Goal: Transaction & Acquisition: Purchase product/service

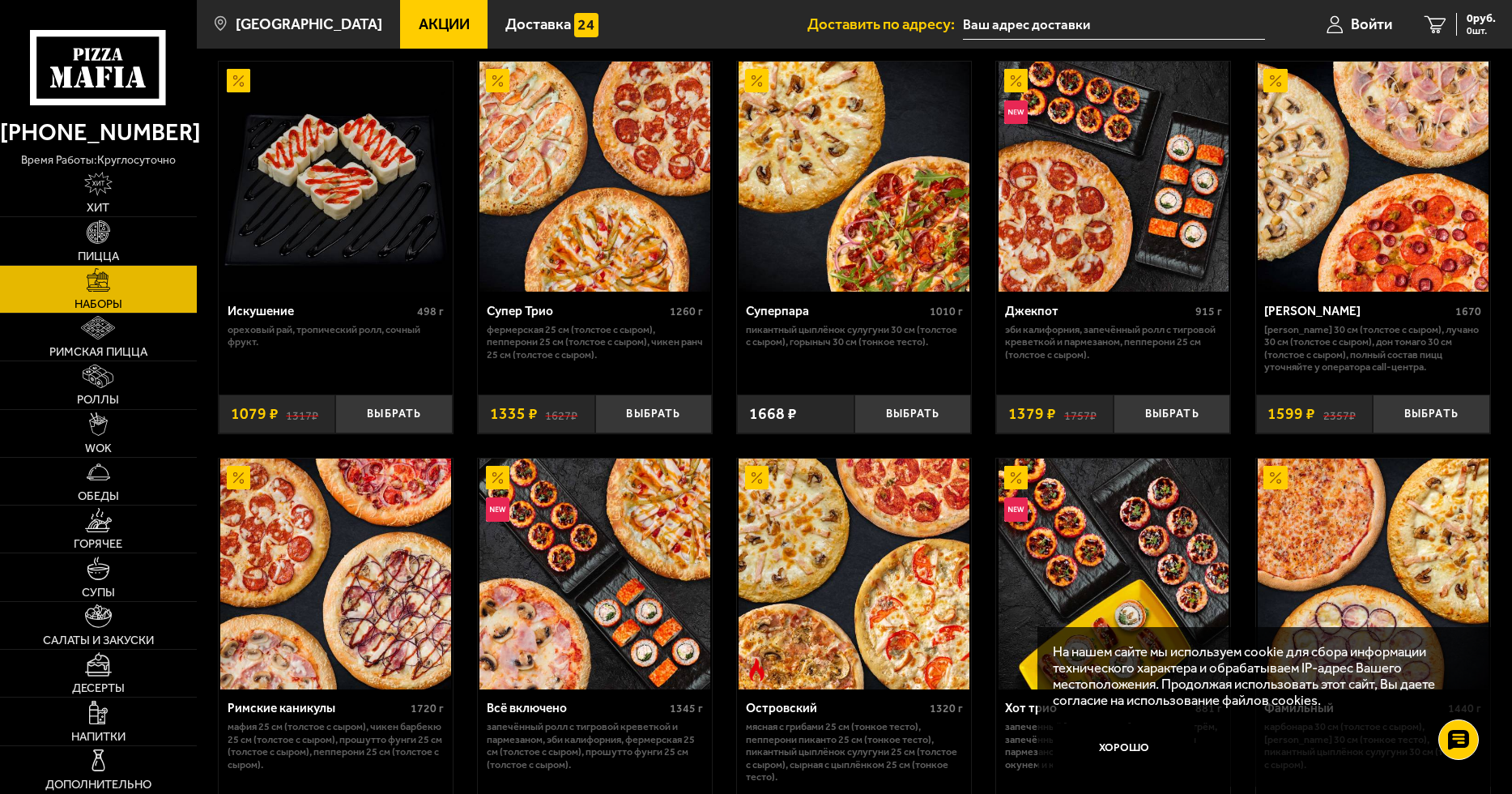
scroll to position [972, 0]
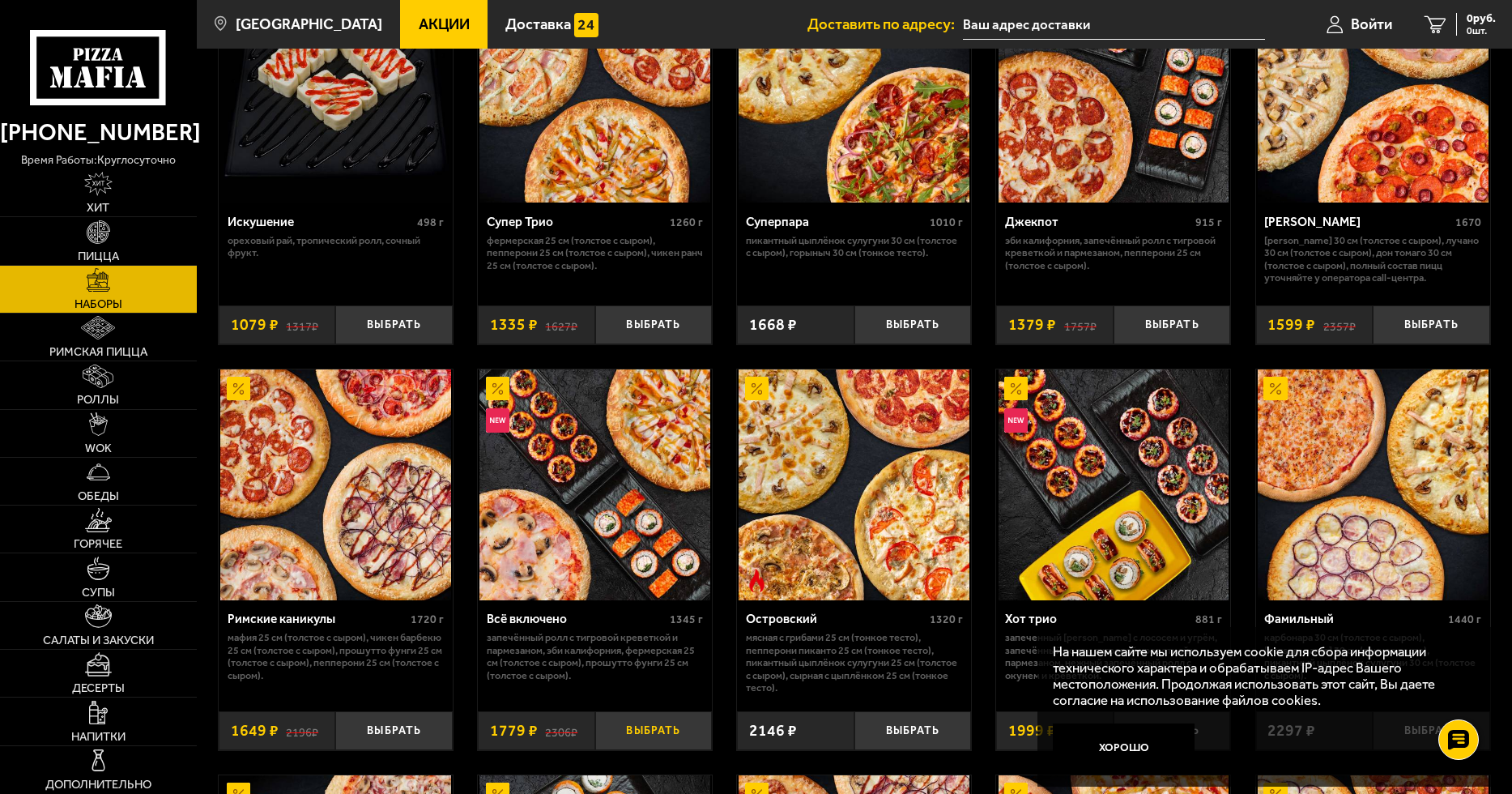
click at [684, 730] on button "Выбрать" at bounding box center [654, 730] width 117 height 39
click at [1456, 26] on span "1 шт." at bounding box center [1471, 31] width 49 height 10
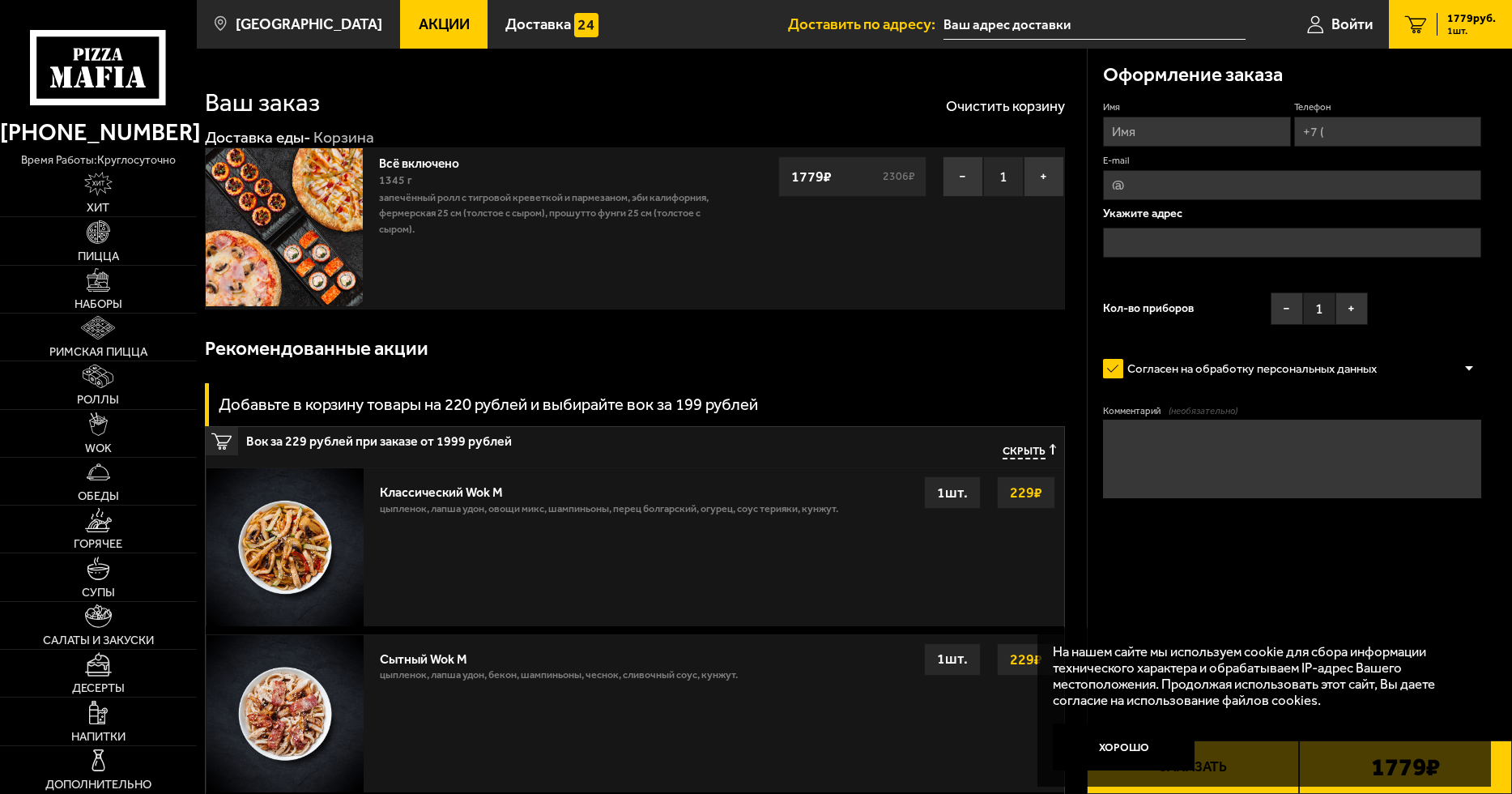
click at [1186, 125] on input "Имя" at bounding box center [1197, 131] width 187 height 30
type input "[PERSON_NAME]"
click at [1353, 135] on input "Телефон" at bounding box center [1388, 131] width 187 height 30
type input "[PHONE_NUMBER]"
type input "[EMAIL_ADDRESS][DOMAIN_NAME]"
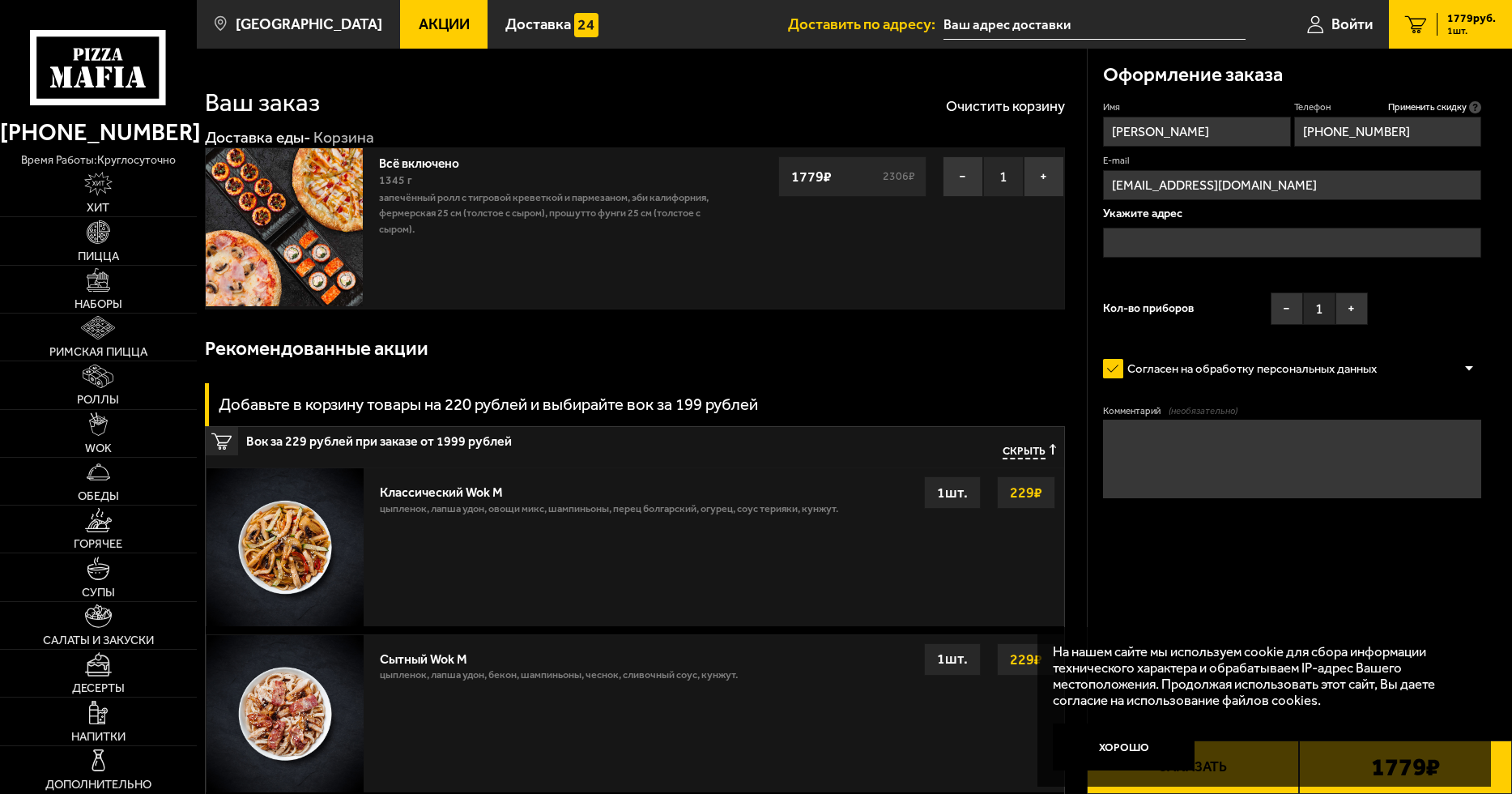
type input "[PHONE_NUMBER]"
click at [1239, 235] on input "text" at bounding box center [1292, 242] width 378 height 30
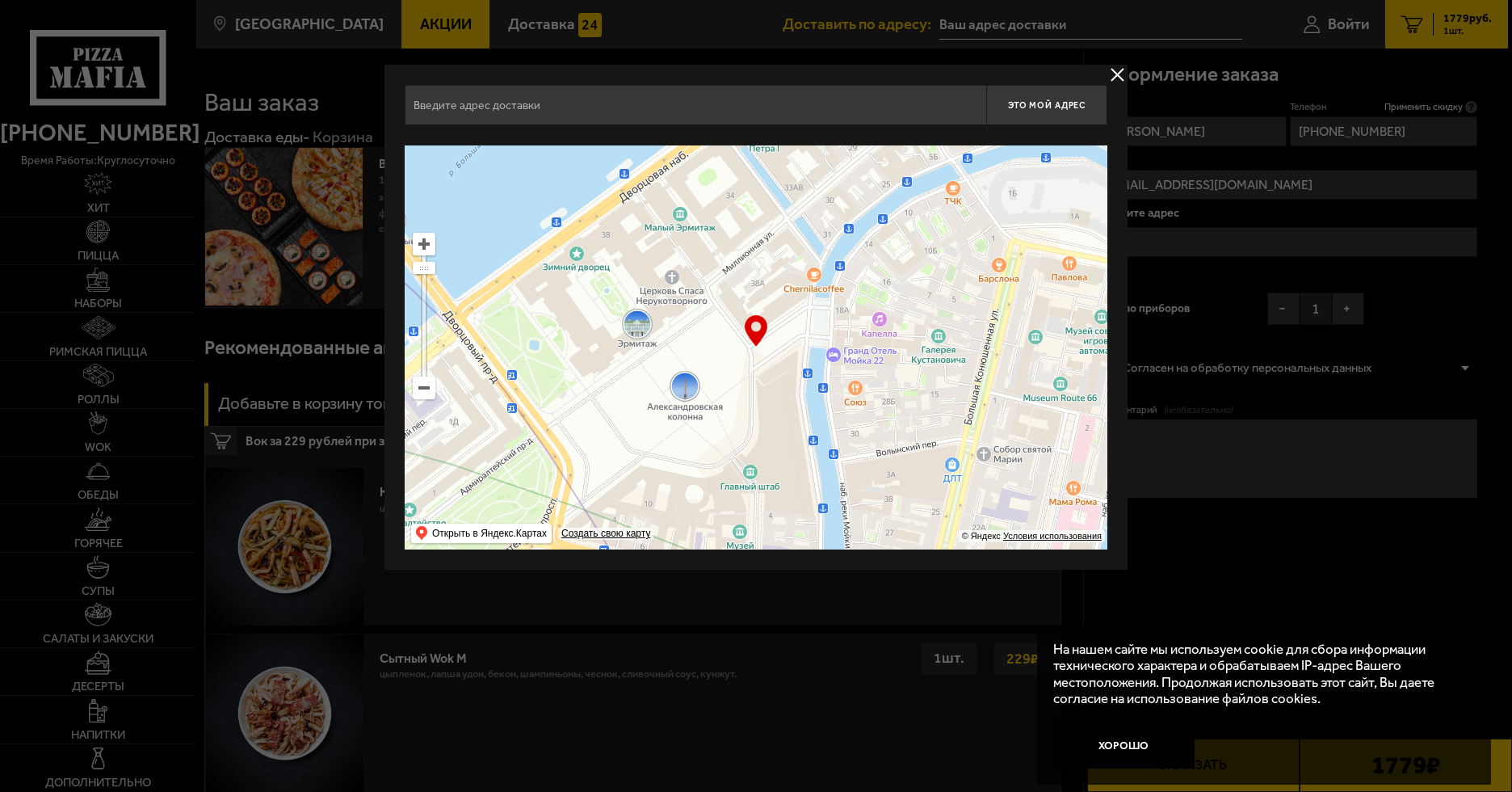
drag, startPoint x: 804, startPoint y: 313, endPoint x: 748, endPoint y: 347, distance: 65.5
click at [748, 347] on div "… © Яндекс Условия использования Открыть в Яндекс.Картах Создать свою карту" at bounding box center [756, 348] width 702 height 404
click at [423, 398] on ymaps at bounding box center [424, 388] width 23 height 23
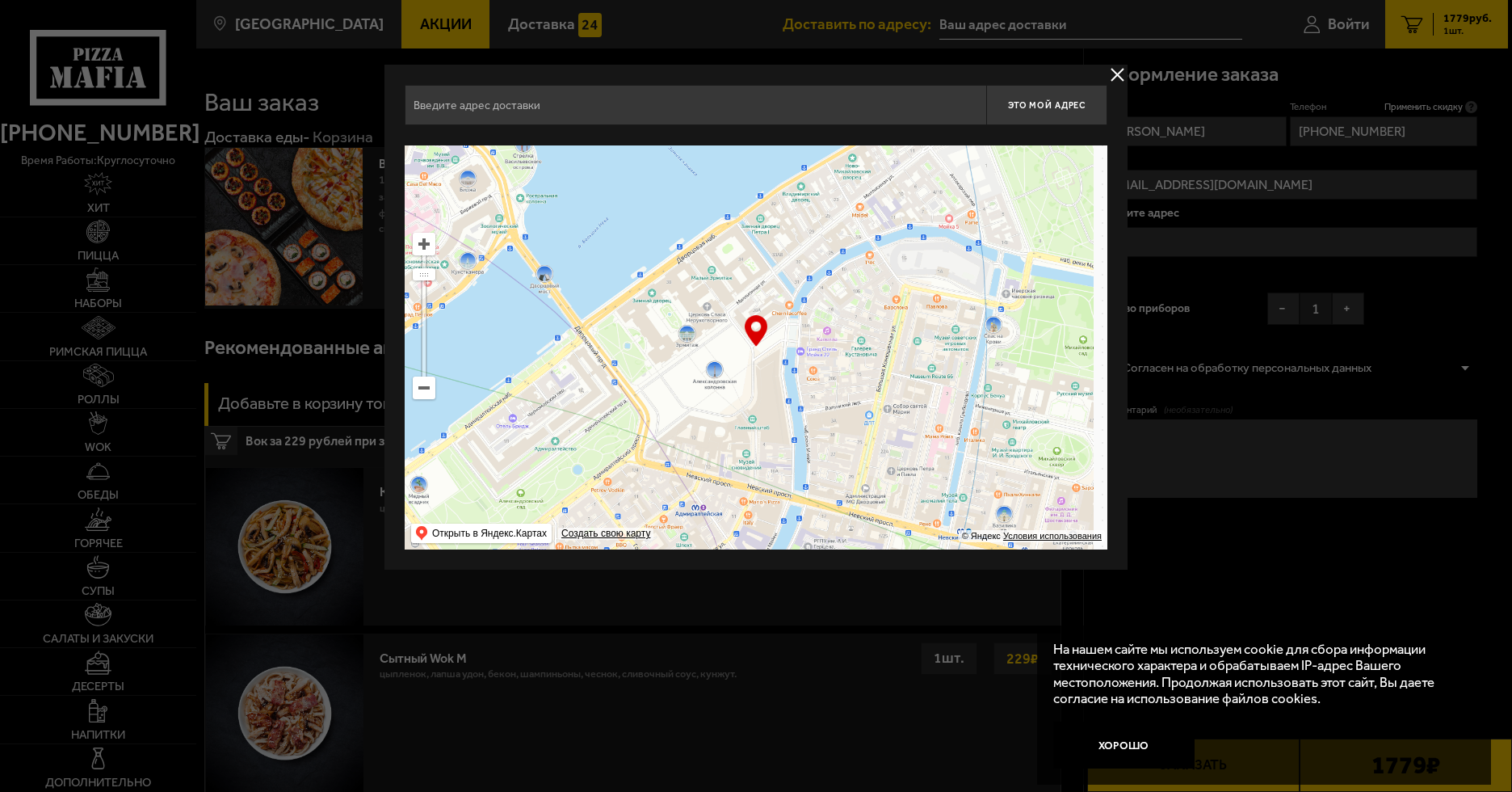
click at [423, 398] on ymaps at bounding box center [424, 388] width 23 height 23
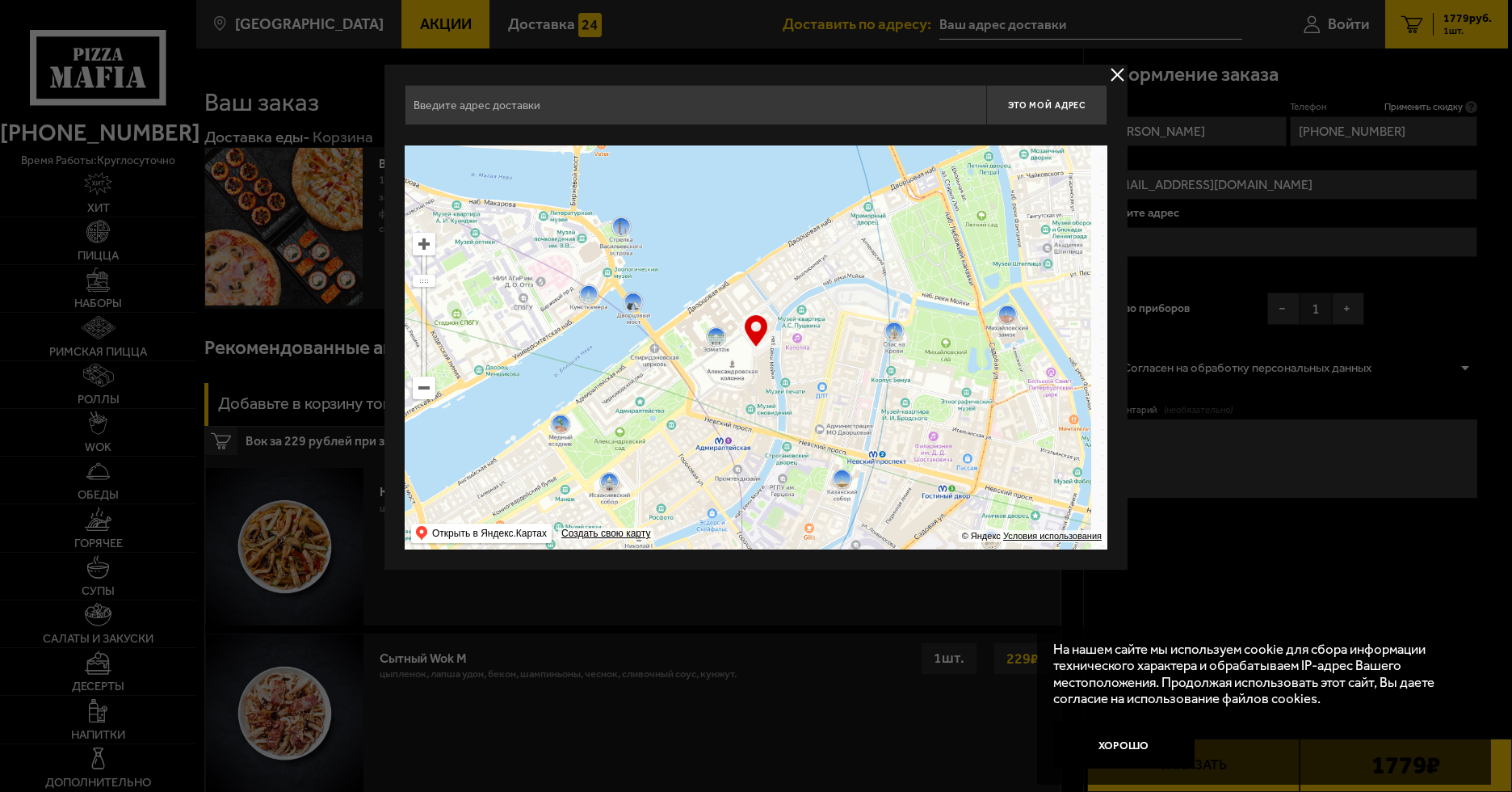
click at [423, 398] on ymaps at bounding box center [424, 388] width 23 height 23
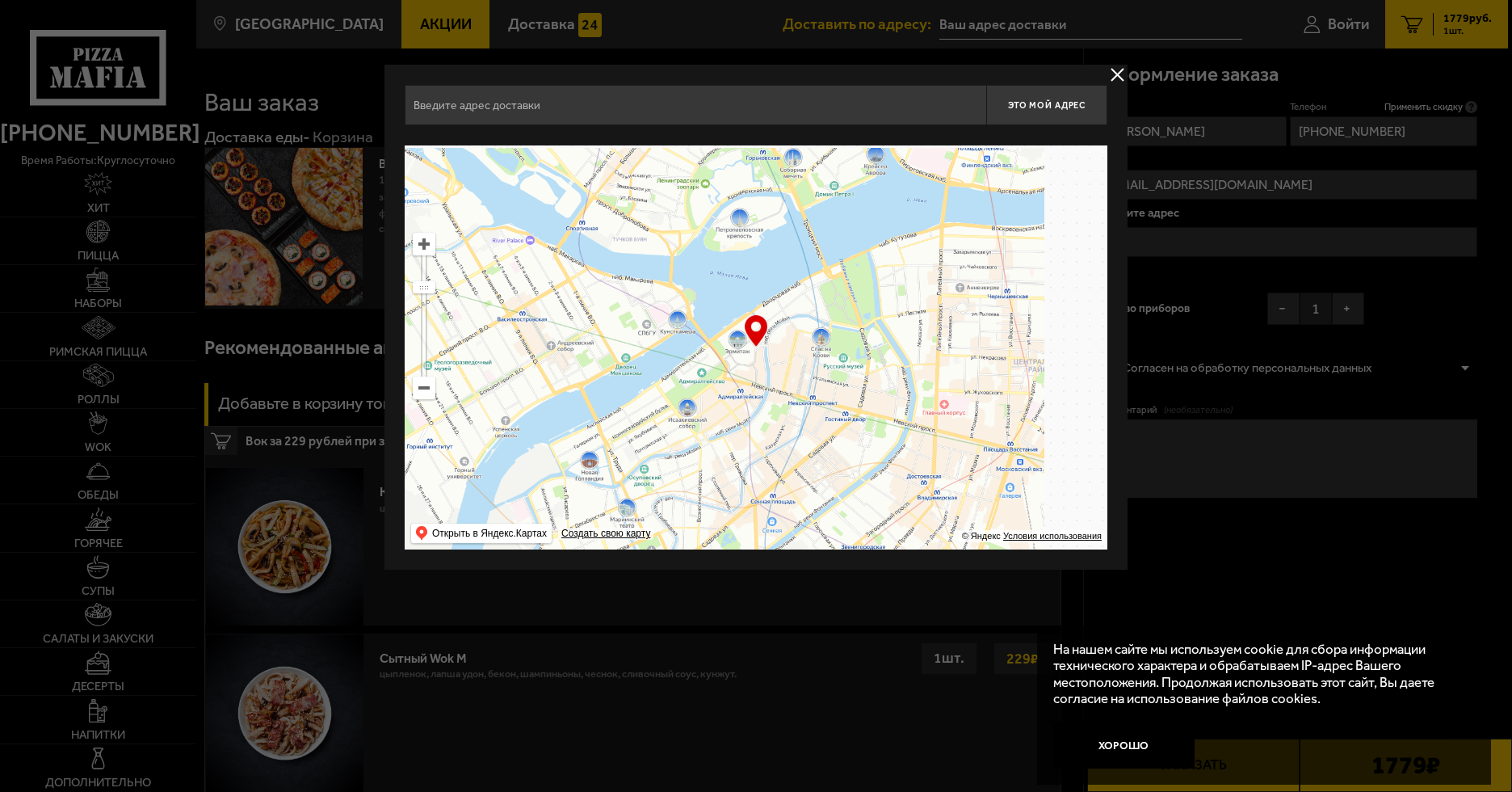
click at [423, 398] on ymaps at bounding box center [424, 388] width 23 height 23
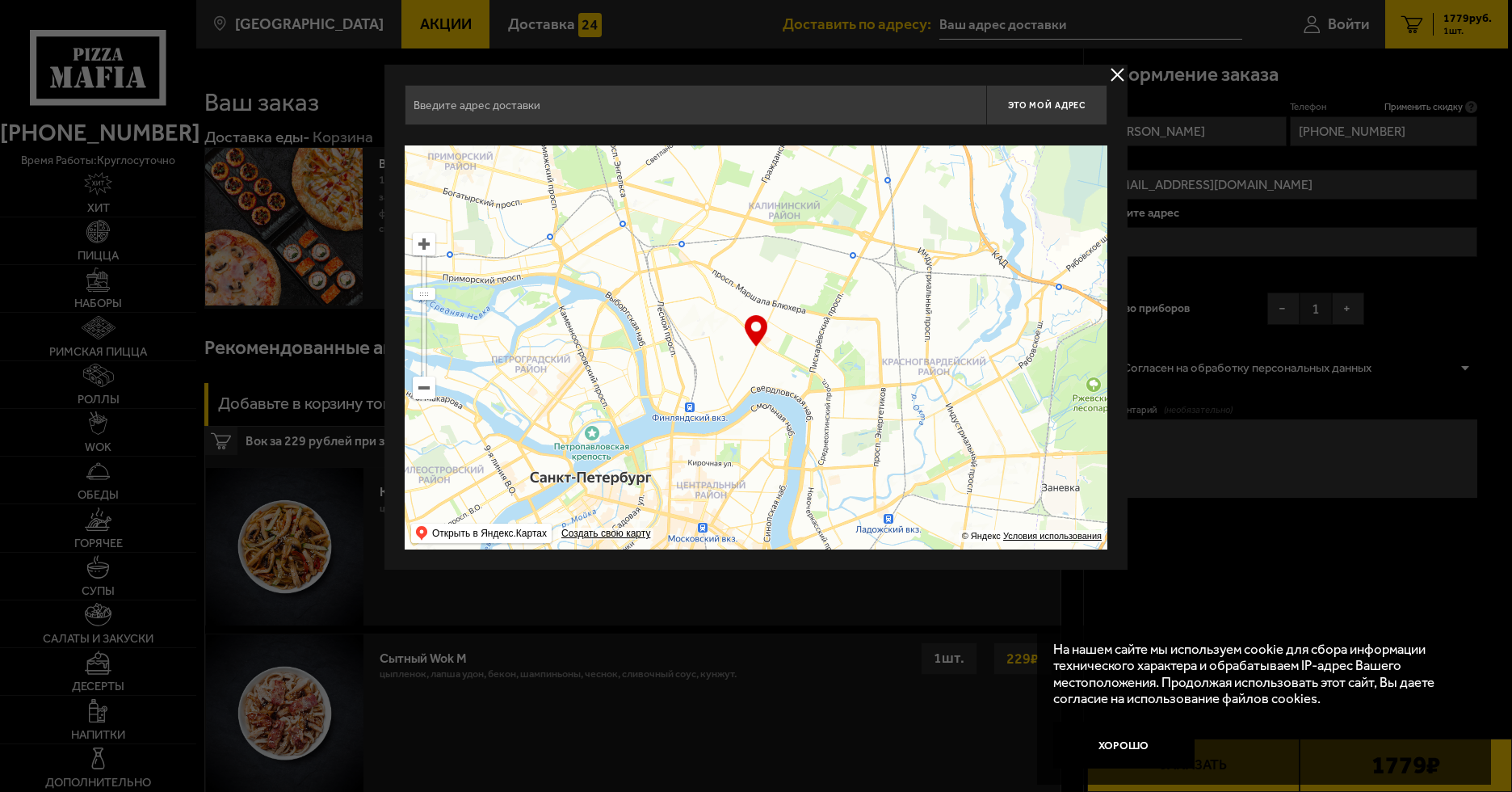
drag, startPoint x: 786, startPoint y: 333, endPoint x: 595, endPoint y: 500, distance: 253.7
click at [595, 500] on ymaps at bounding box center [756, 348] width 702 height 404
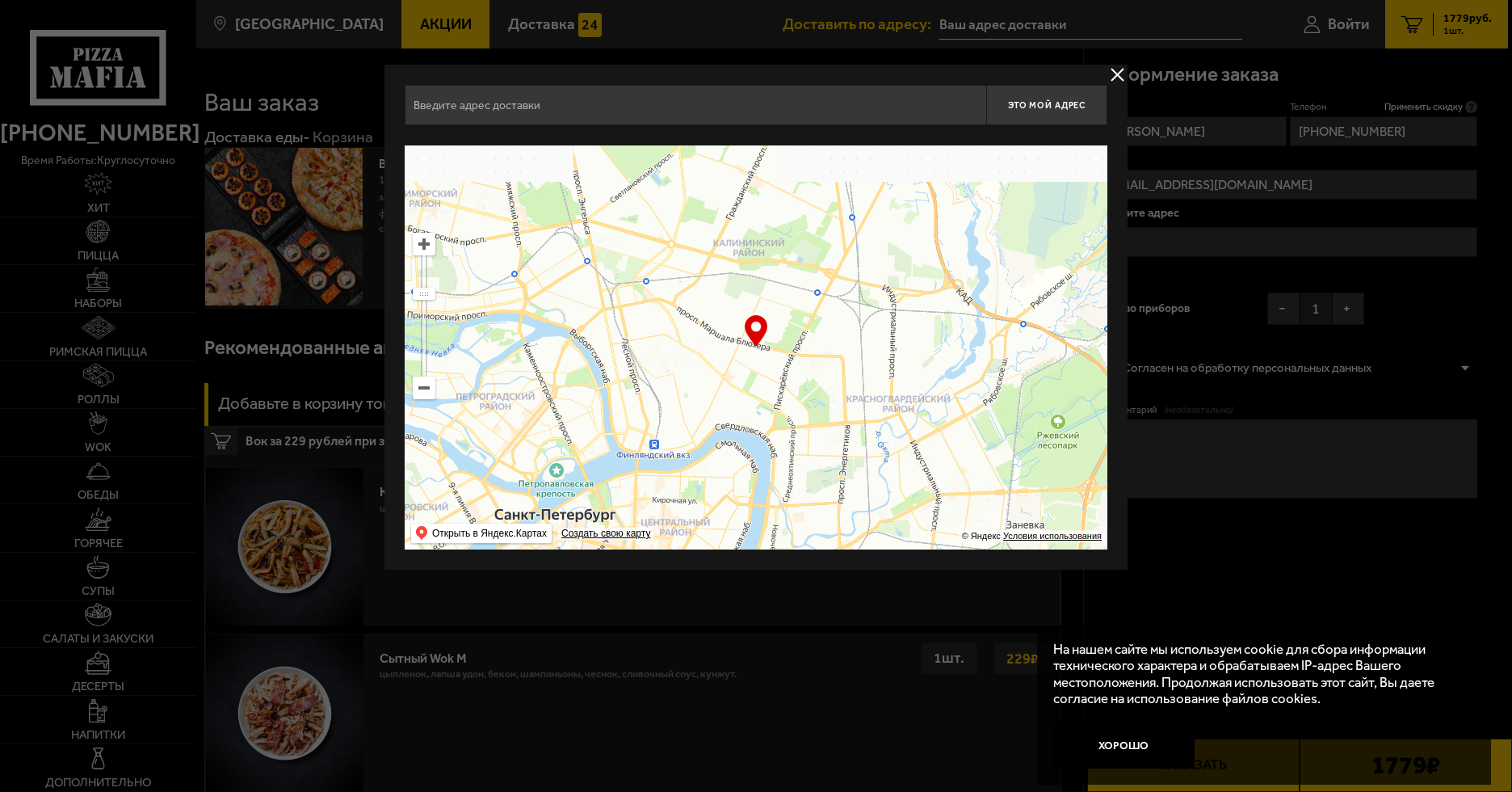
type input "[STREET_ADDRESS]"
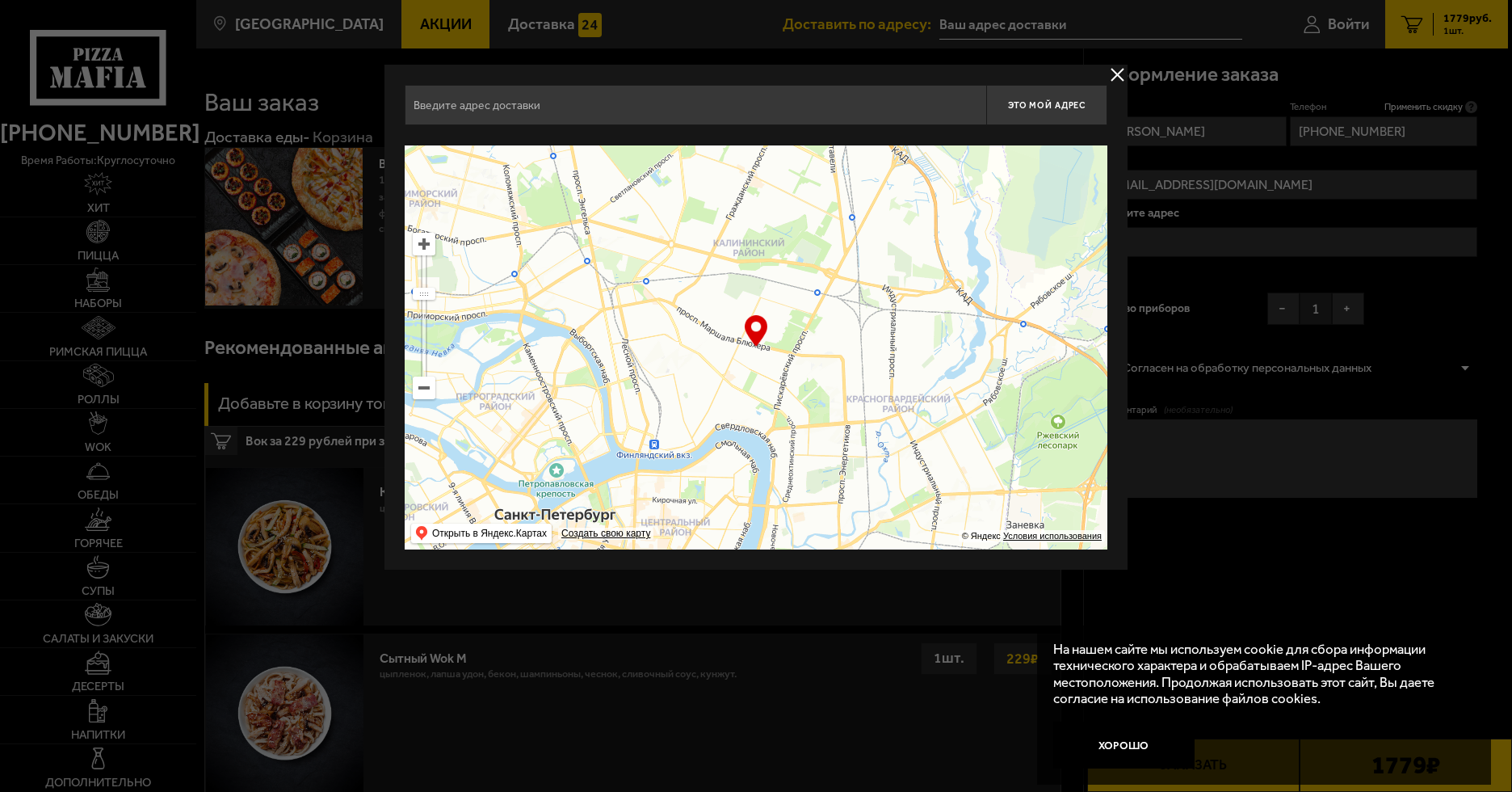
type input "[STREET_ADDRESS]"
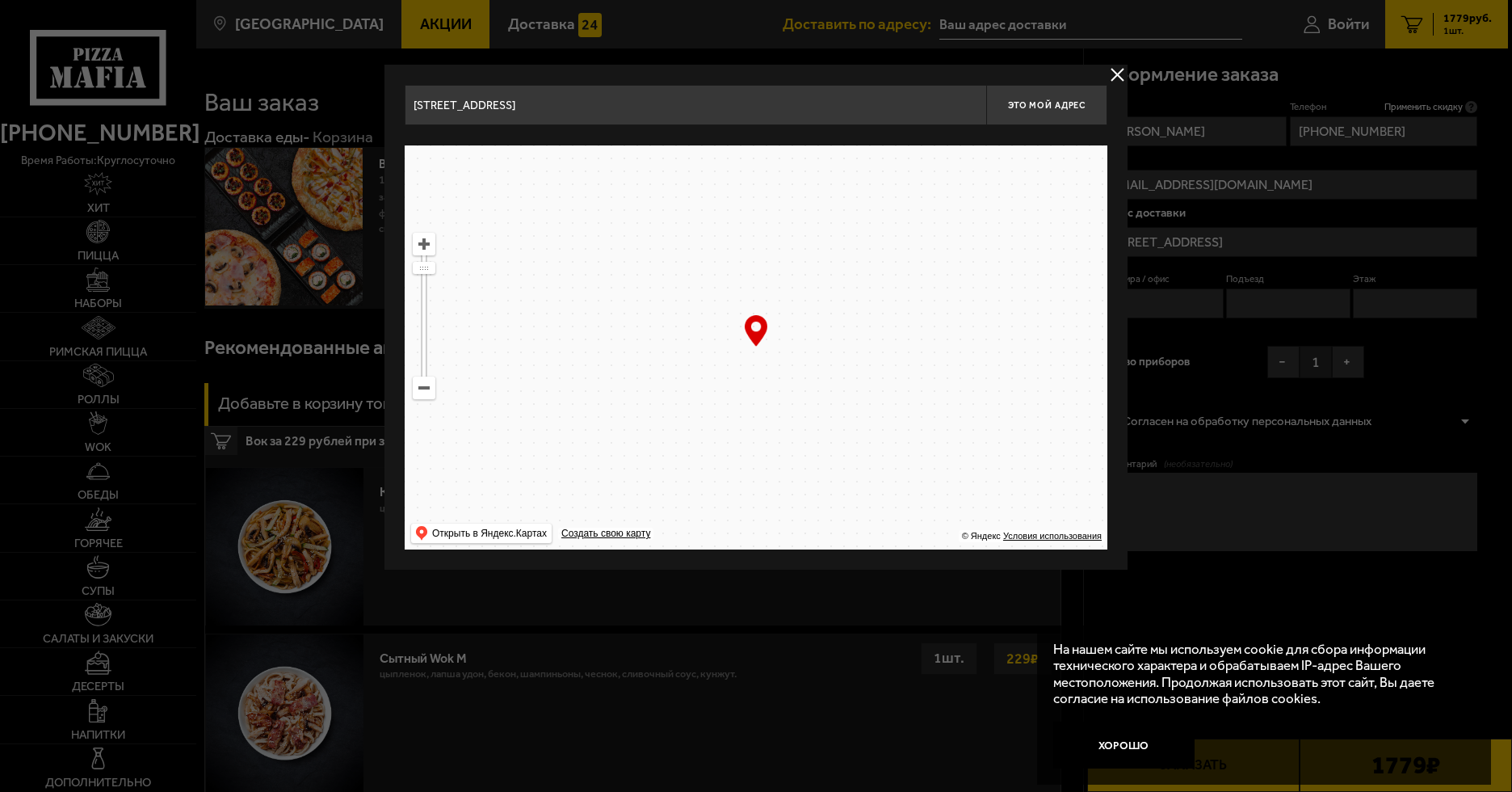
drag, startPoint x: 868, startPoint y: 251, endPoint x: 781, endPoint y: 471, distance: 236.6
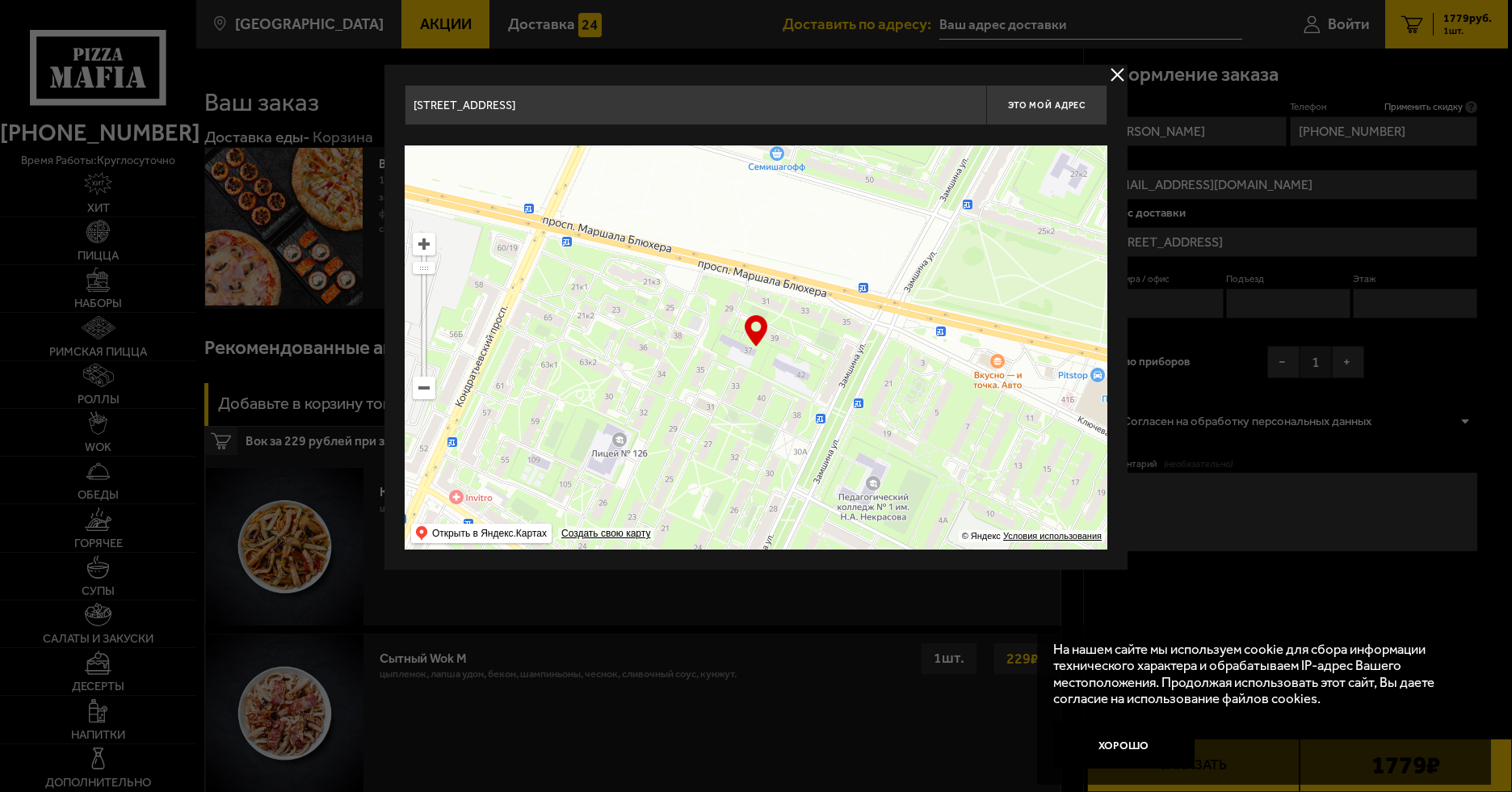
click at [777, 493] on ymaps at bounding box center [756, 348] width 702 height 404
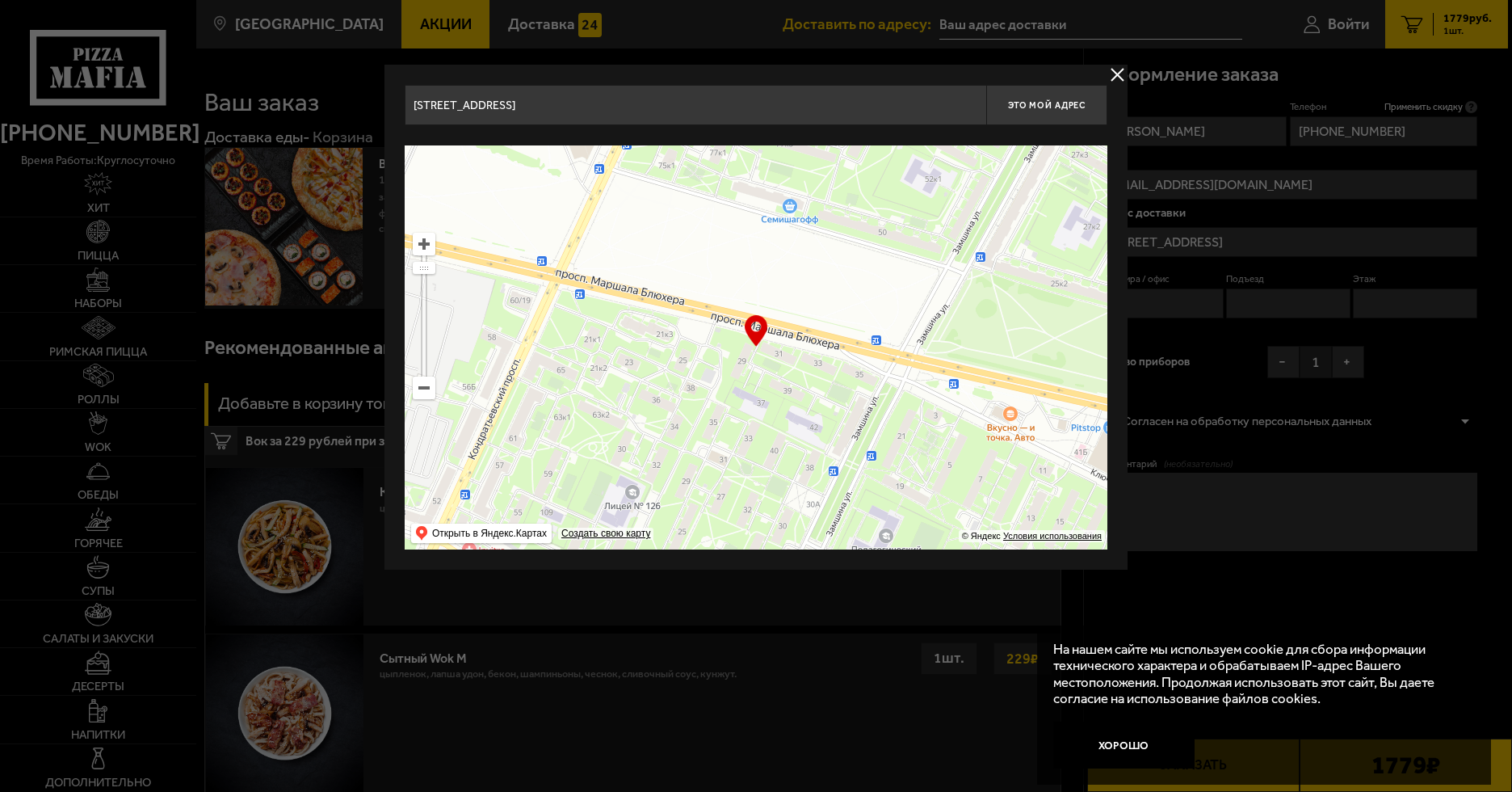
drag, startPoint x: 892, startPoint y: 246, endPoint x: 689, endPoint y: 468, distance: 300.8
click at [689, 468] on ymaps at bounding box center [756, 348] width 702 height 404
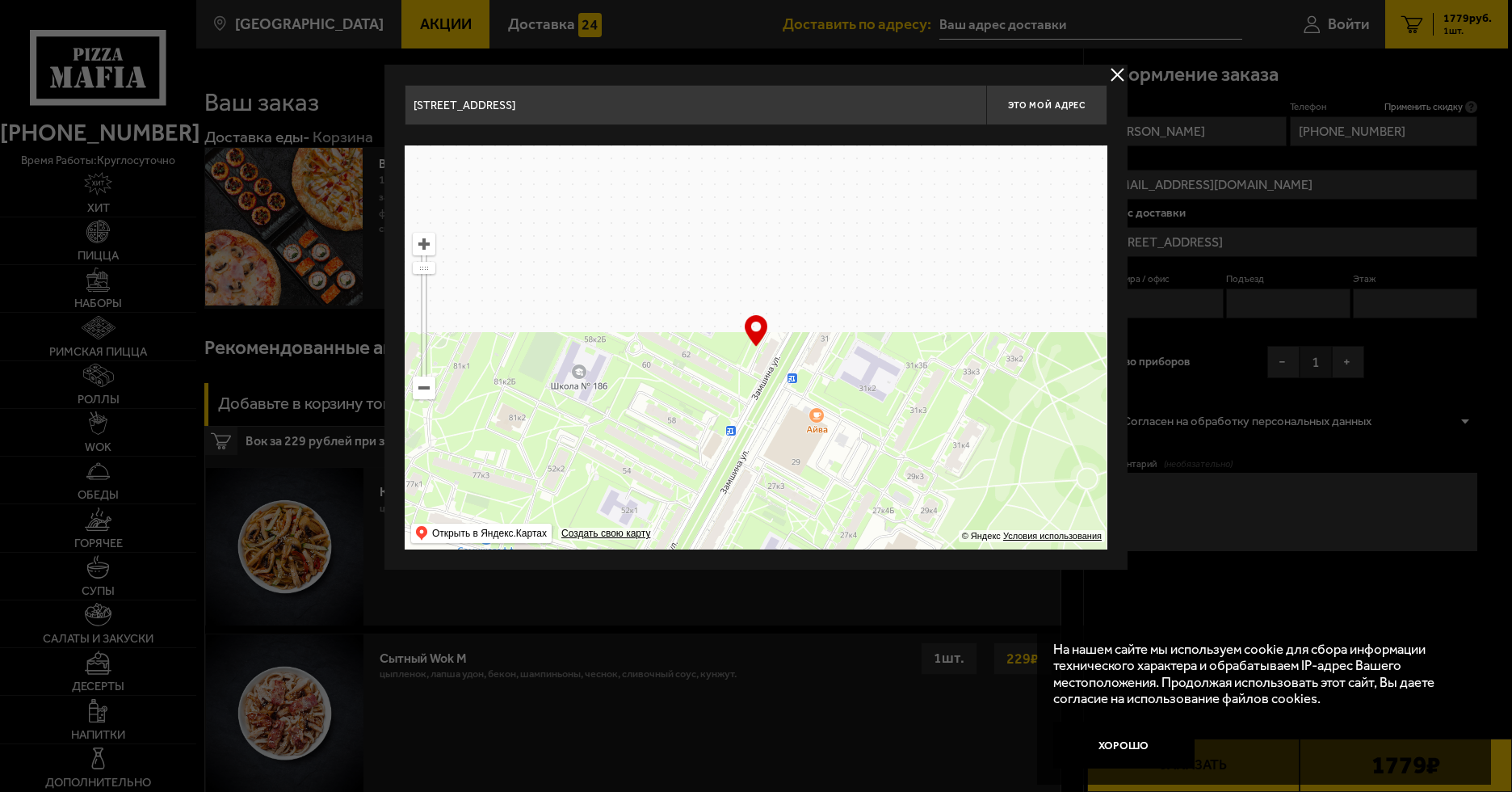
type input "[STREET_ADDRESS][PERSON_NAME]"
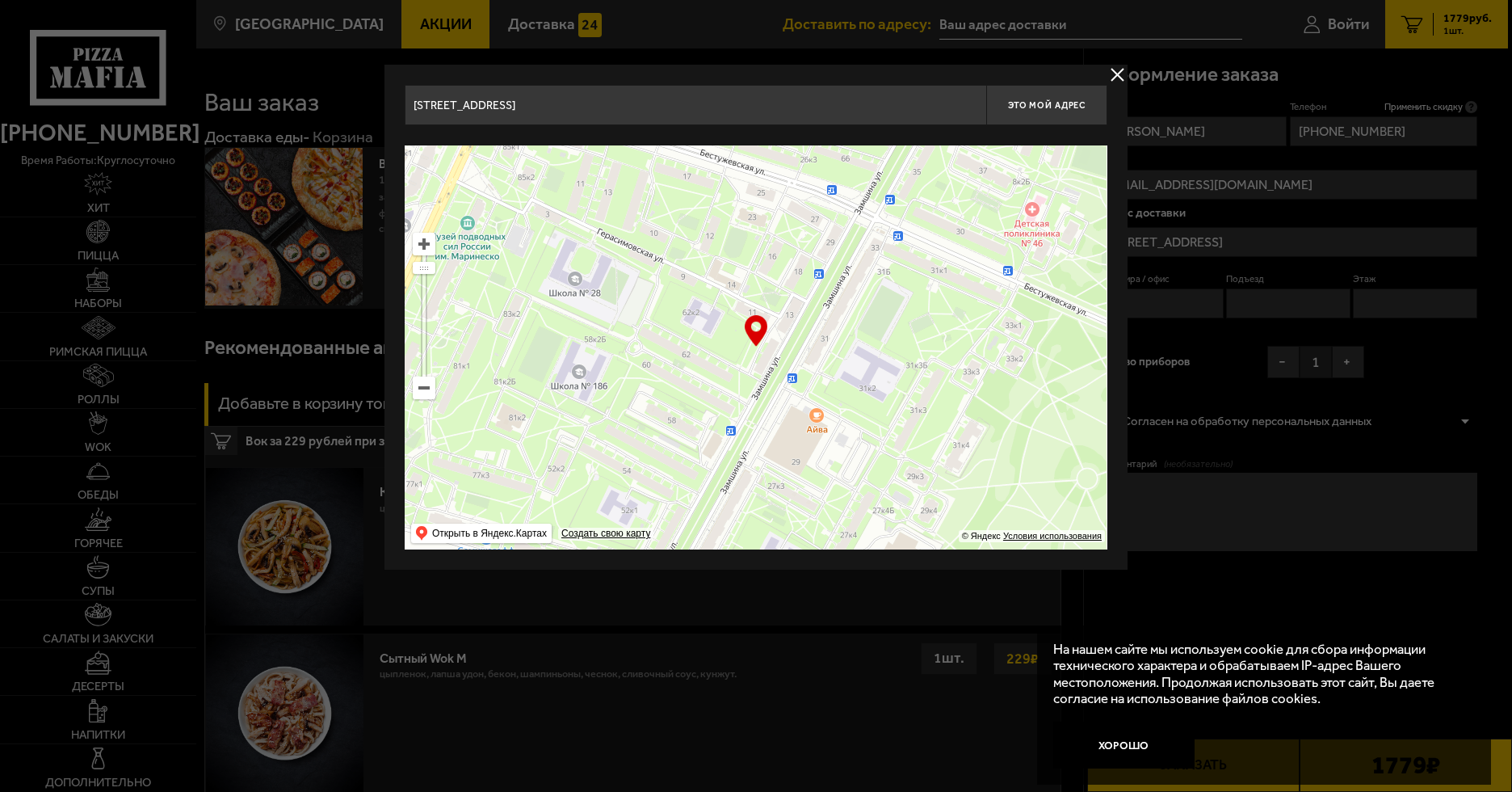
type input "[STREET_ADDRESS][PERSON_NAME]"
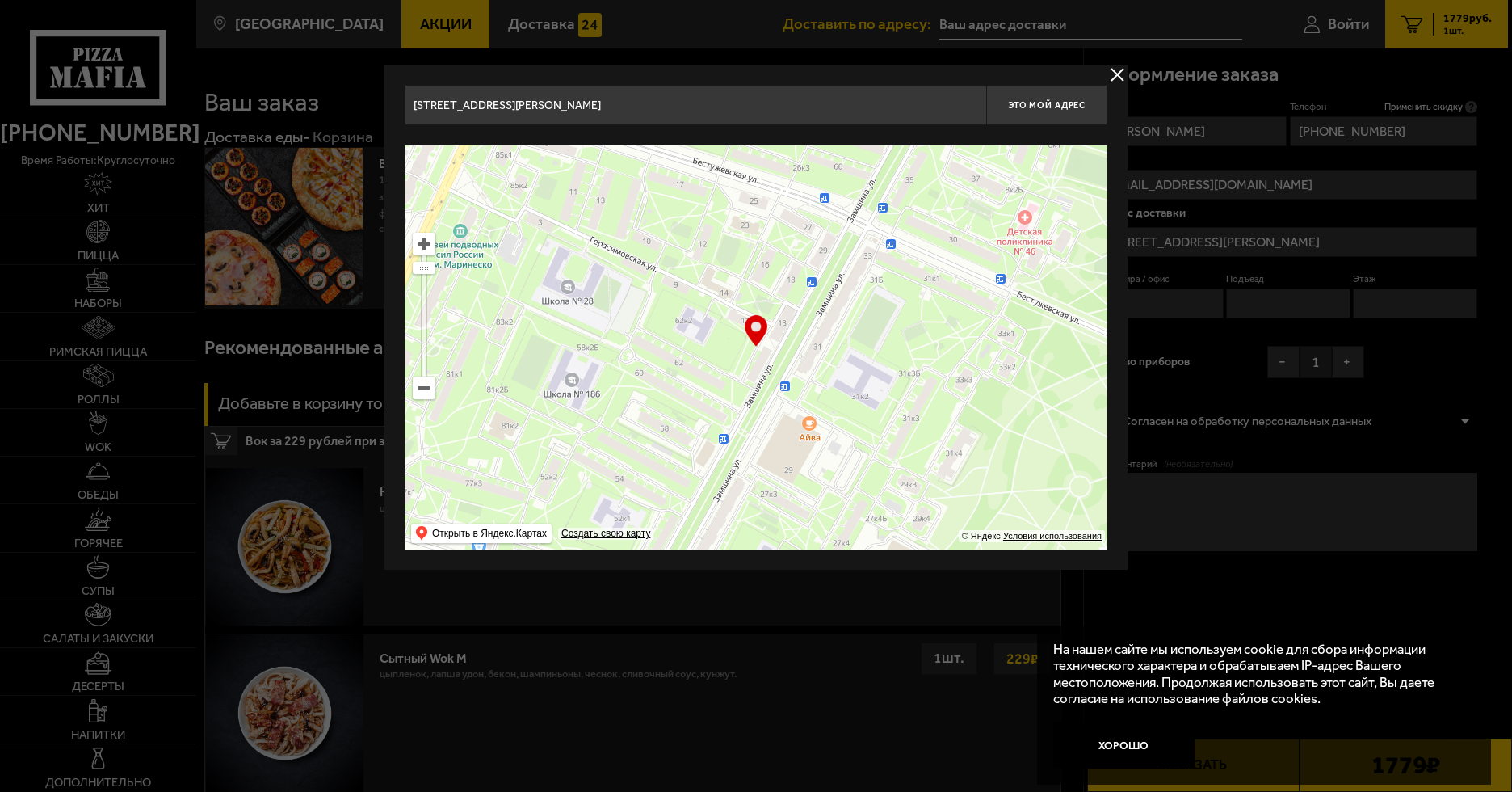
type input "[STREET_ADDRESS]"
click at [423, 387] on ymaps at bounding box center [423, 388] width 21 height 21
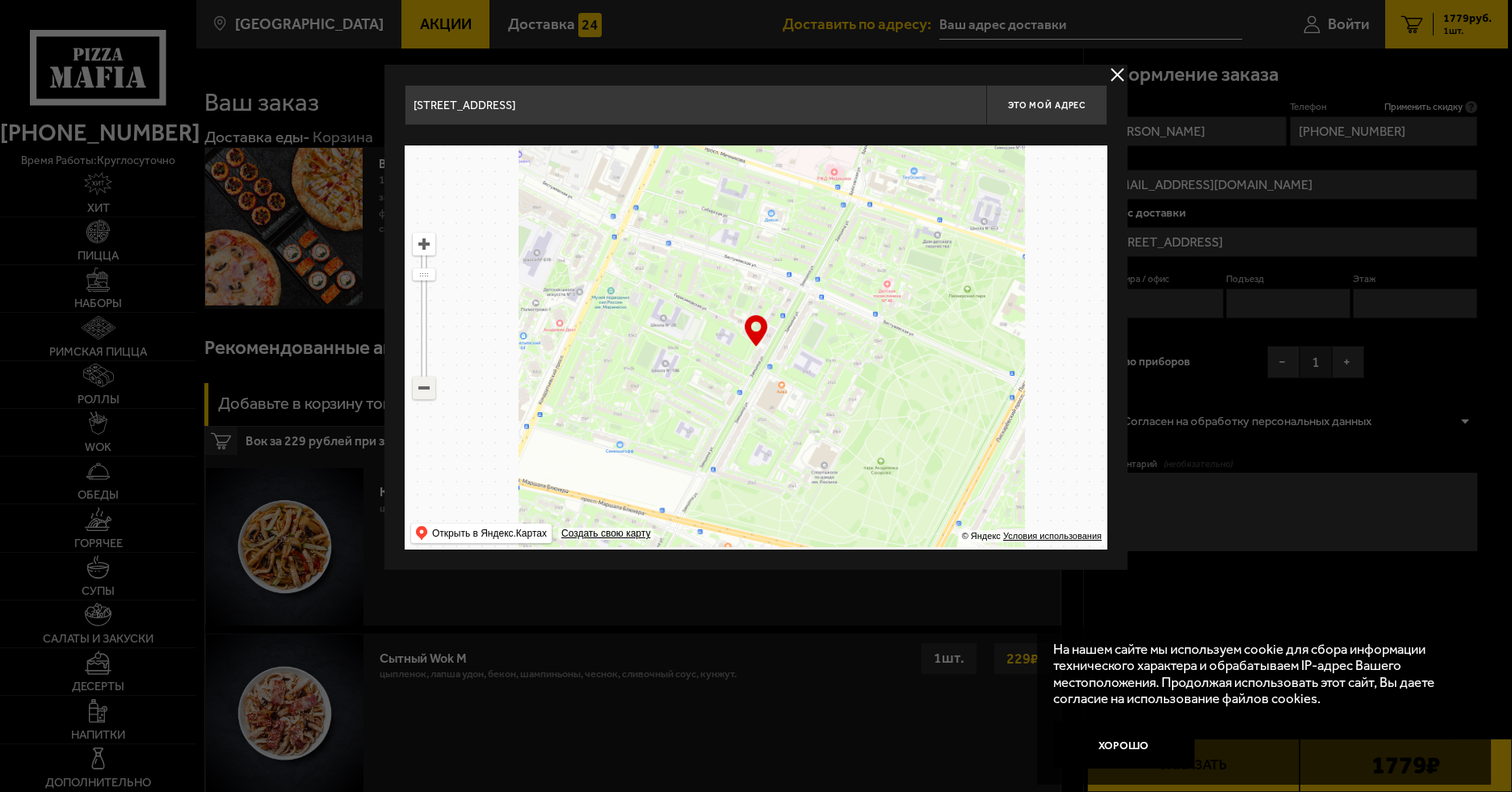
click at [423, 387] on ymaps at bounding box center [423, 388] width 21 height 21
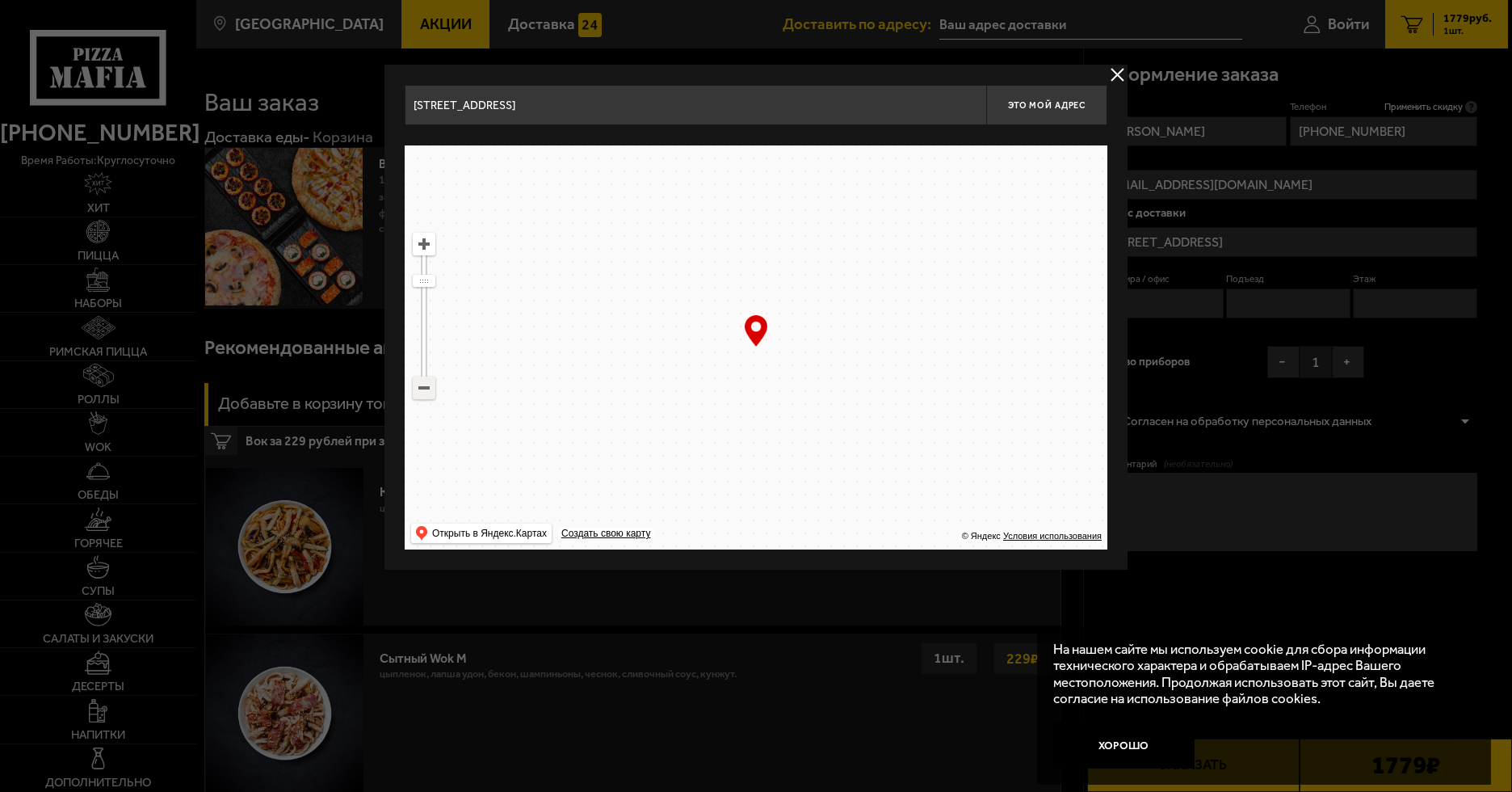
click at [423, 387] on ymaps at bounding box center [423, 388] width 21 height 21
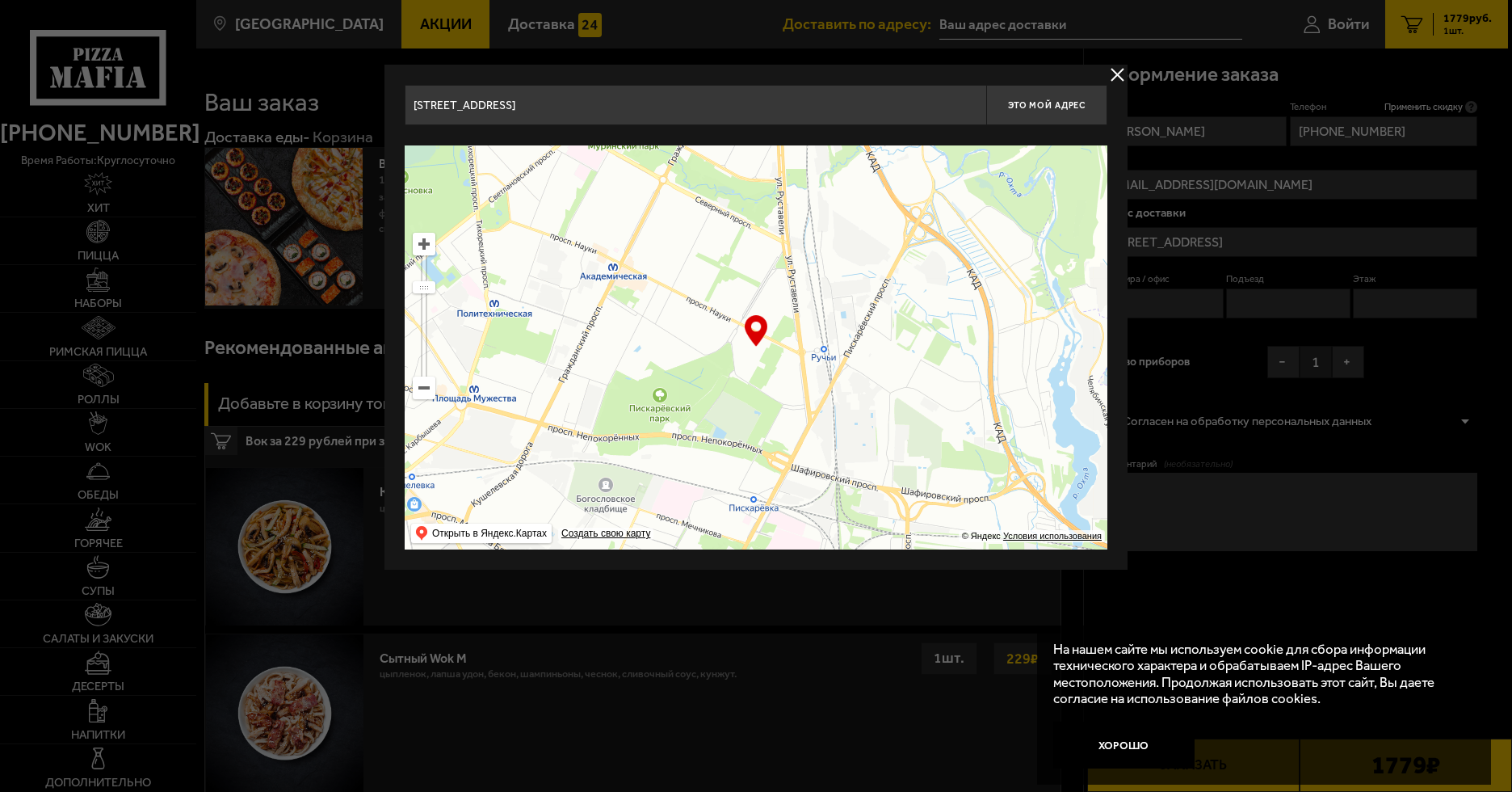
drag, startPoint x: 837, startPoint y: 297, endPoint x: 735, endPoint y: 514, distance: 239.8
click at [733, 529] on ymaps at bounding box center [756, 348] width 702 height 404
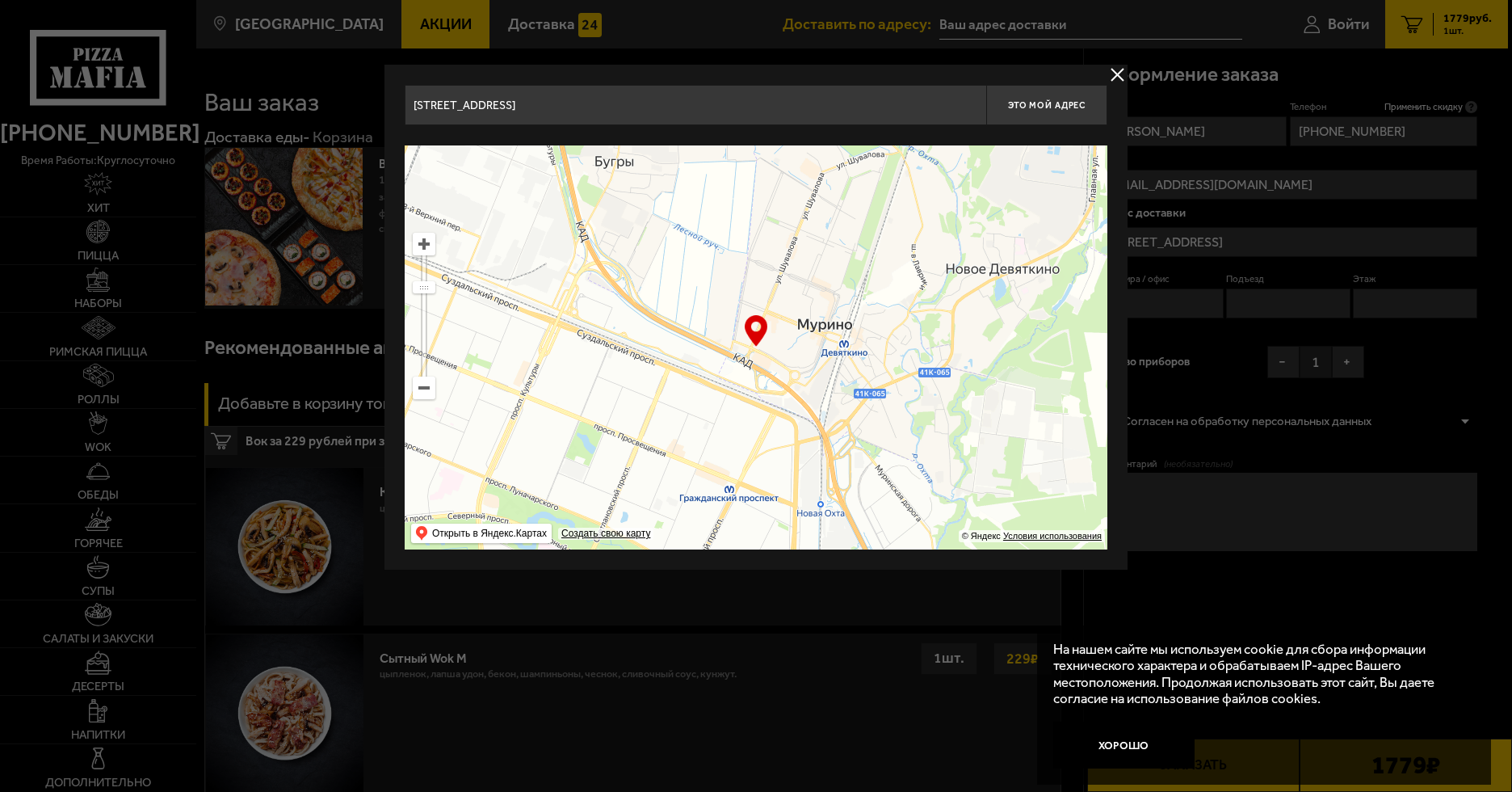
drag, startPoint x: 816, startPoint y: 331, endPoint x: 913, endPoint y: 598, distance: 284.1
click at [423, 242] on ymaps at bounding box center [423, 244] width 21 height 21
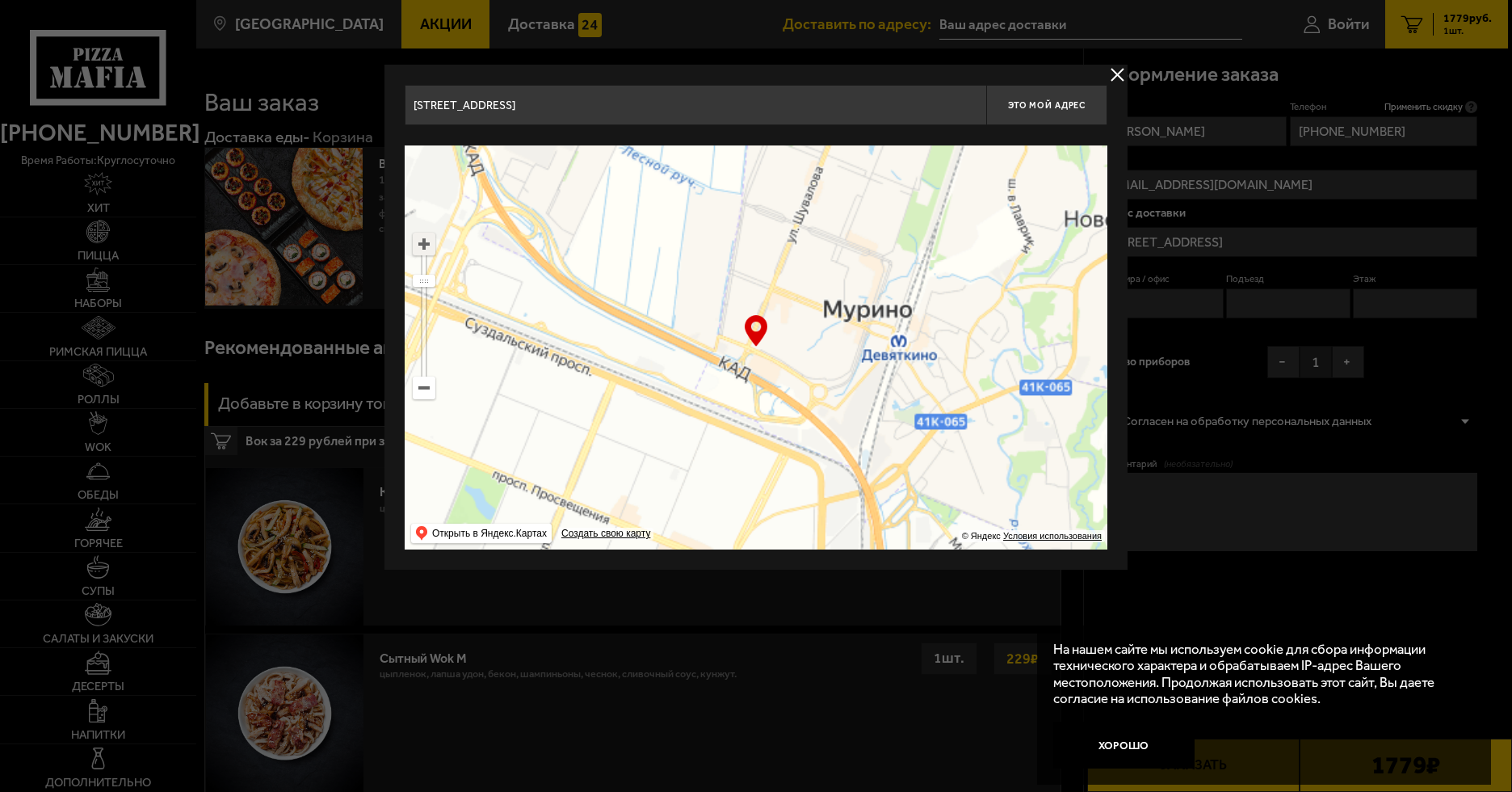
click at [423, 242] on ymaps at bounding box center [423, 244] width 21 height 21
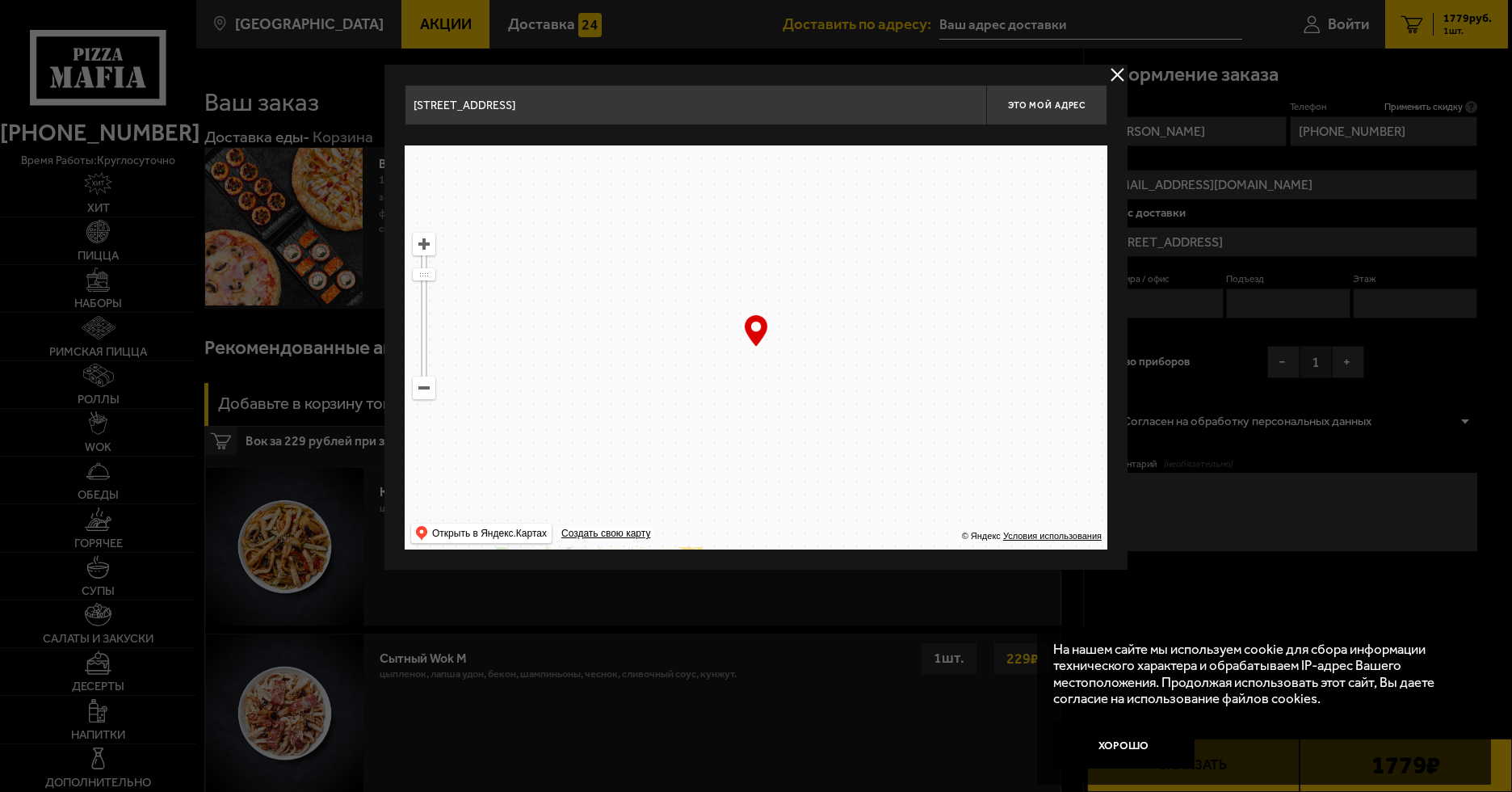
click at [422, 242] on ymaps at bounding box center [423, 244] width 21 height 21
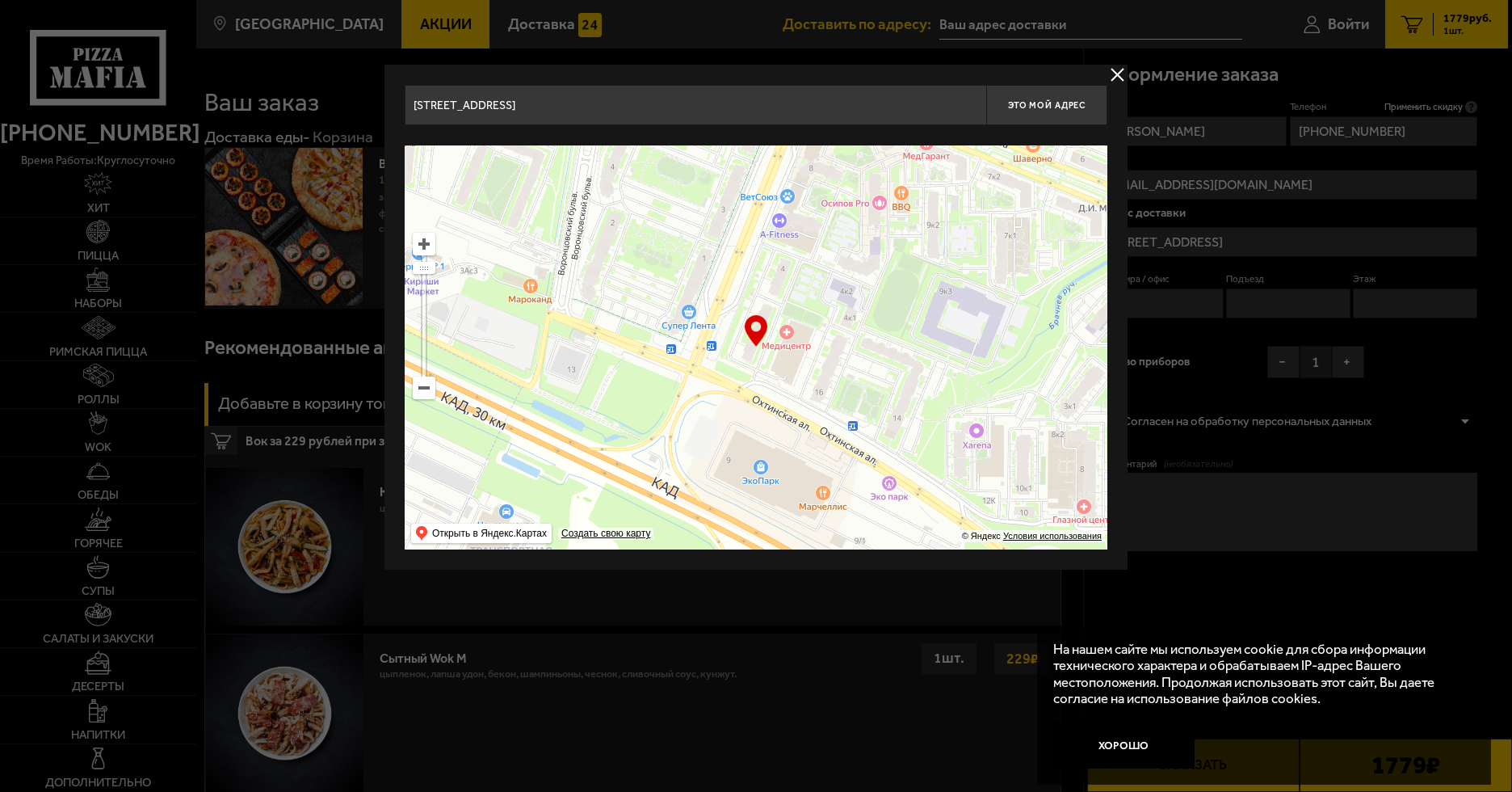
drag, startPoint x: 788, startPoint y: 305, endPoint x: 768, endPoint y: 326, distance: 29.0
click at [768, 326] on ymaps at bounding box center [756, 348] width 702 height 404
type input "[STREET_ADDRESS][PERSON_NAME]"
click at [1030, 113] on button "Это мой адрес" at bounding box center [1047, 105] width 121 height 41
